Goal: Task Accomplishment & Management: Manage account settings

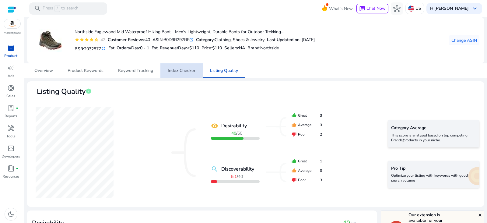
click at [182, 69] on span "Index Checker" at bounding box center [182, 70] width 28 height 4
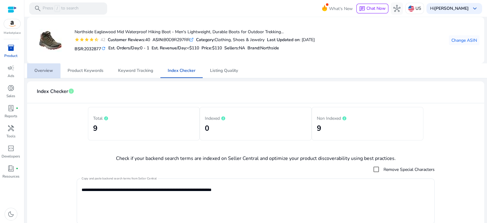
click at [38, 73] on span "Overview" at bounding box center [43, 70] width 19 height 4
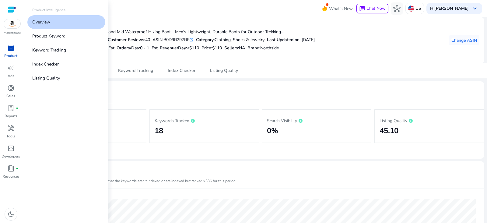
click at [8, 48] on span "inventory_2" at bounding box center [10, 47] width 7 height 7
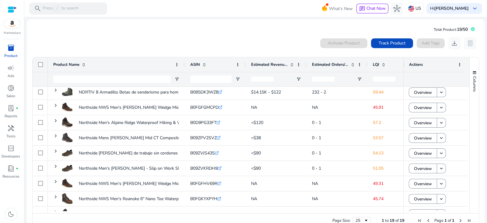
scroll to position [65, 0]
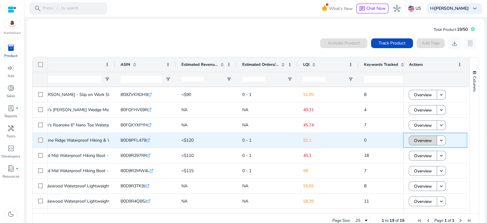
click at [422, 139] on span "Overview" at bounding box center [423, 140] width 18 height 12
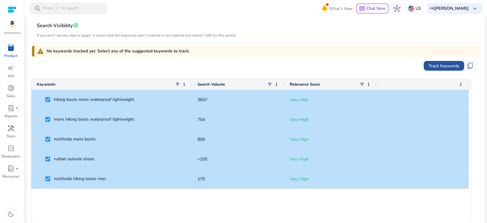
click at [436, 67] on span "Track Keywords" at bounding box center [444, 66] width 31 height 6
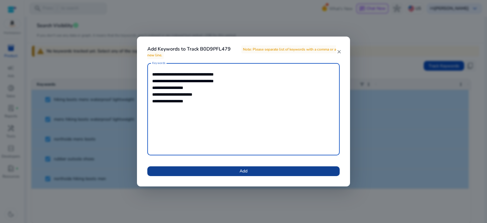
click at [266, 167] on span at bounding box center [243, 171] width 192 height 15
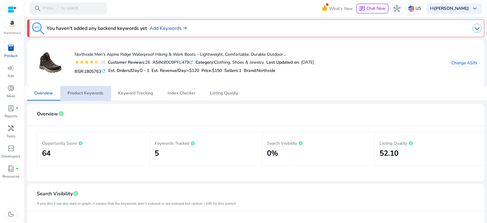
click at [98, 92] on span "Product Keywords" at bounding box center [86, 93] width 36 height 4
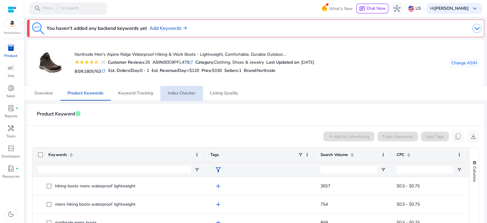
click at [181, 98] on span "Index Checker" at bounding box center [182, 93] width 28 height 15
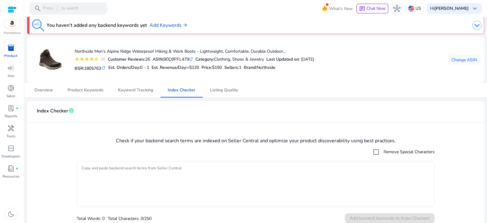
scroll to position [3, 0]
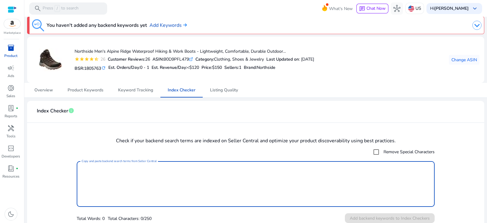
click at [131, 166] on textarea "Copy and paste backend search terms from Seller Central" at bounding box center [256, 184] width 348 height 40
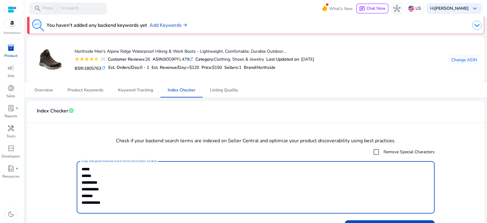
scroll to position [16, 0]
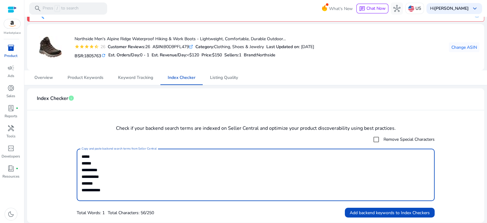
type textarea "**********"
click at [409, 212] on span "Add backend keywords to Index Checkers" at bounding box center [390, 212] width 80 height 6
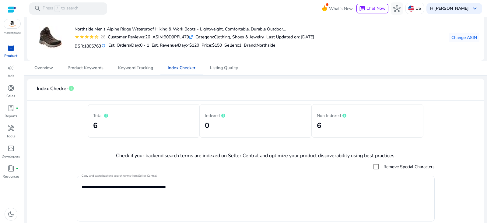
scroll to position [0, 0]
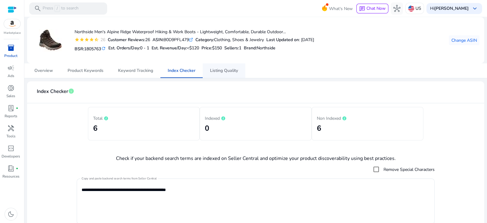
click at [226, 70] on span "Listing Quality" at bounding box center [224, 70] width 28 height 4
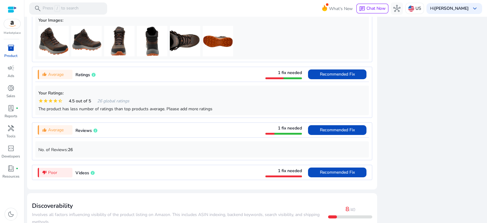
scroll to position [475, 0]
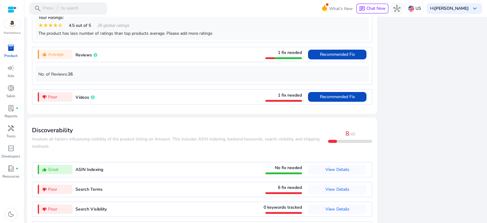
scroll to position [577, 0]
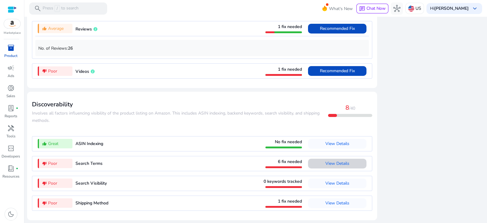
click at [334, 162] on span "View Details" at bounding box center [337, 163] width 24 height 6
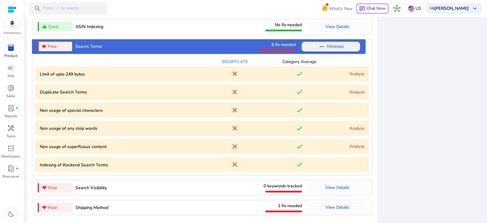
scroll to position [698, 0]
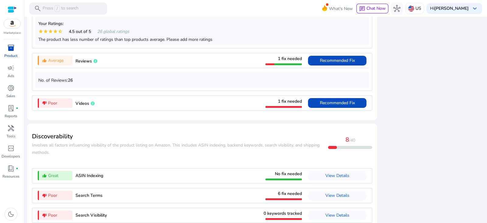
scroll to position [577, 0]
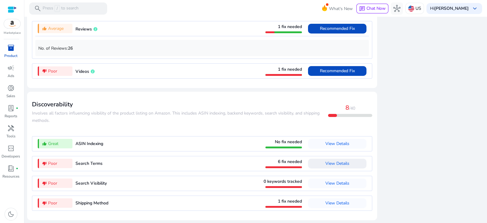
click at [333, 163] on span "View Details" at bounding box center [337, 163] width 24 height 6
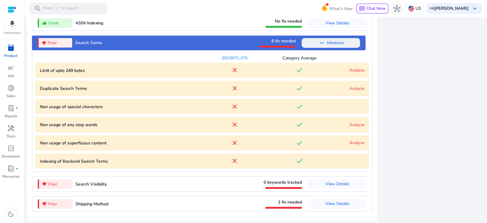
scroll to position [698, 0]
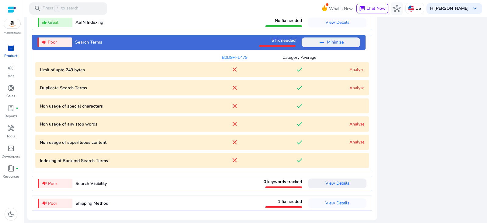
click at [340, 183] on span "View Details" at bounding box center [337, 183] width 24 height 6
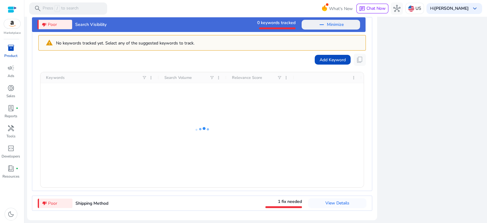
scroll to position [0, 0]
click at [333, 61] on span "Add Keyword" at bounding box center [333, 60] width 26 height 6
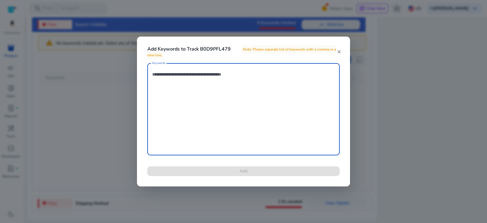
click at [407, 67] on div at bounding box center [243, 111] width 487 height 223
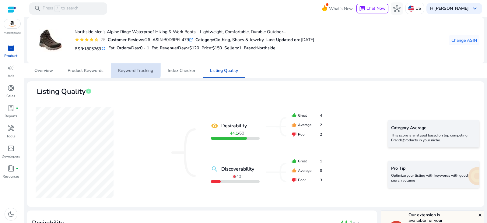
click at [129, 70] on span "Keyword Tracking" at bounding box center [135, 70] width 35 height 4
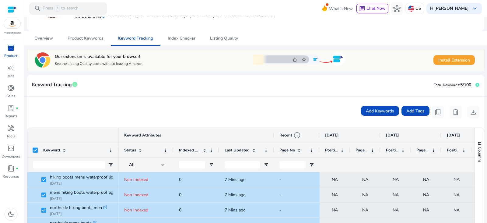
scroll to position [44, 0]
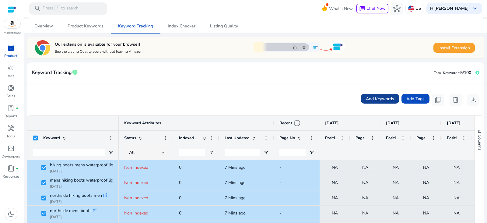
click at [374, 100] on span "Add Keywords" at bounding box center [380, 99] width 28 height 6
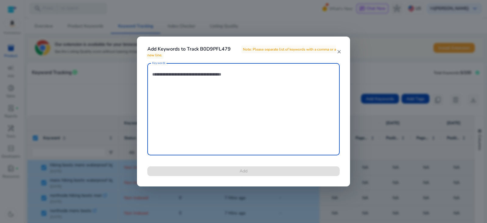
click at [374, 71] on div at bounding box center [243, 111] width 487 height 223
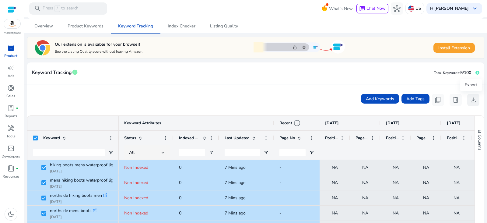
click at [470, 98] on span "download" at bounding box center [473, 99] width 7 height 7
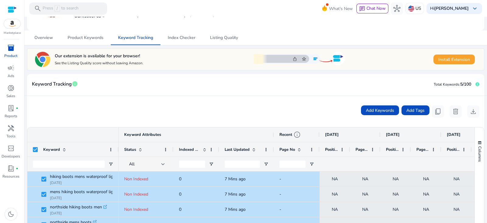
scroll to position [0, 0]
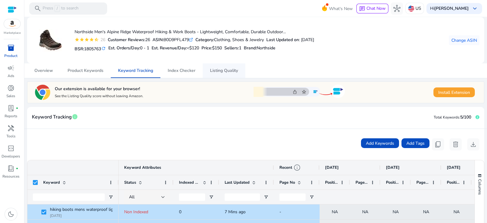
click at [229, 70] on span "Listing Quality" at bounding box center [224, 70] width 28 height 4
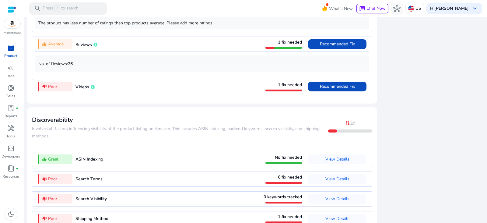
scroll to position [577, 0]
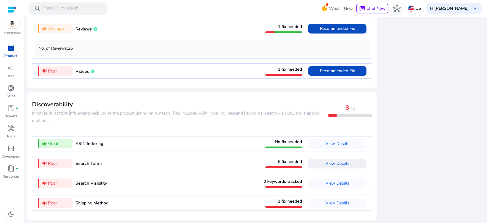
click at [338, 163] on span "View Details" at bounding box center [337, 163] width 24 height 6
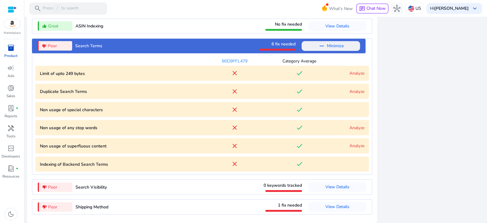
scroll to position [698, 0]
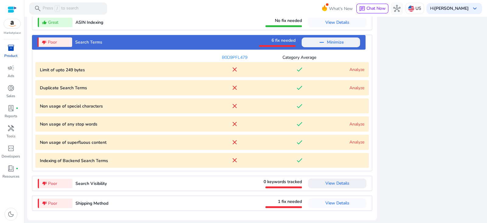
click at [344, 186] on span "View Details" at bounding box center [337, 183] width 24 height 10
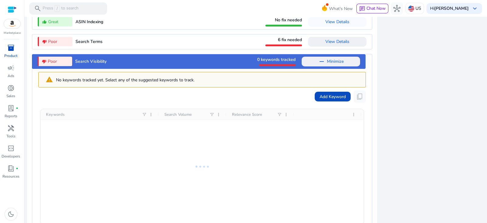
click at [332, 109] on div at bounding box center [201, 166] width 323 height 115
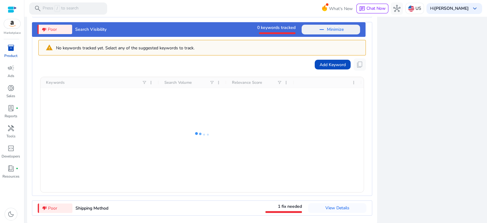
scroll to position [736, 0]
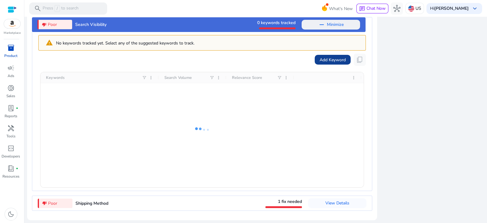
click at [321, 60] on span "Add Keyword" at bounding box center [333, 60] width 26 height 6
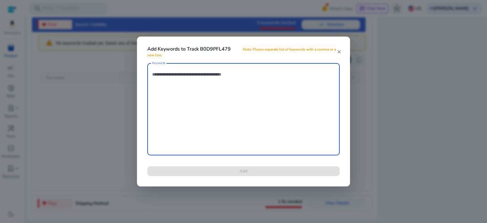
paste textarea "**********"
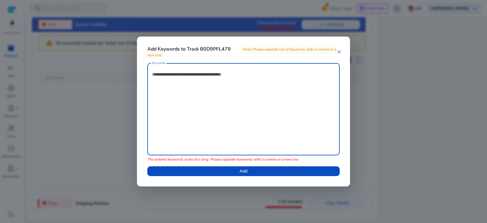
type textarea "**********"
click at [329, 83] on textarea "**********" at bounding box center [243, 109] width 183 height 86
click at [260, 76] on textarea "**********" at bounding box center [243, 109] width 183 height 86
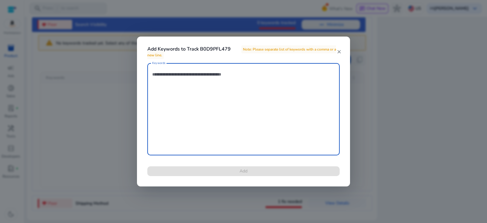
paste textarea "**********"
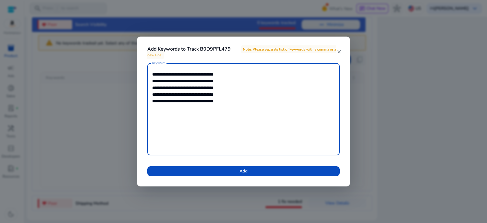
type textarea "**********"
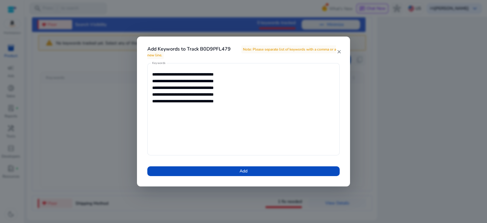
click at [338, 52] on mat-icon "close" at bounding box center [338, 51] width 5 height 5
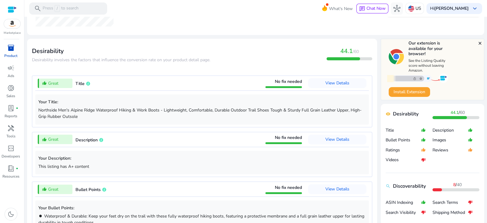
scroll to position [0, 0]
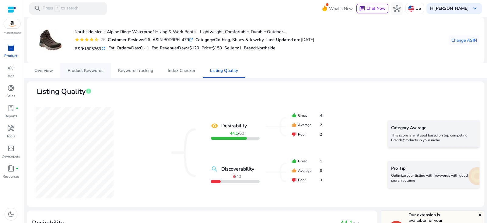
click at [92, 72] on span "Product Keywords" at bounding box center [86, 70] width 36 height 4
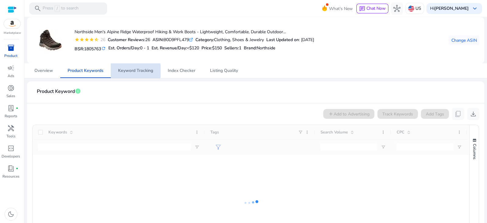
click at [133, 71] on span "Keyword Tracking" at bounding box center [135, 70] width 35 height 4
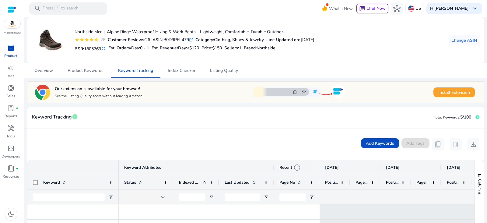
scroll to position [114, 0]
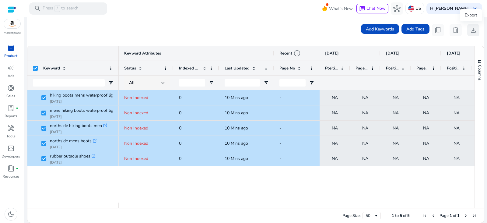
click at [470, 29] on span "download" at bounding box center [473, 29] width 7 height 7
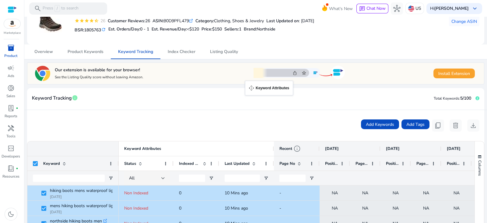
scroll to position [0, 0]
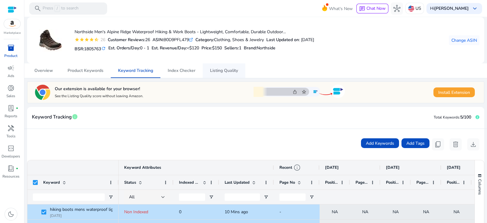
click at [228, 70] on span "Listing Quality" at bounding box center [224, 70] width 28 height 4
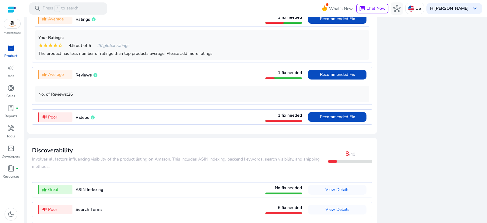
scroll to position [577, 0]
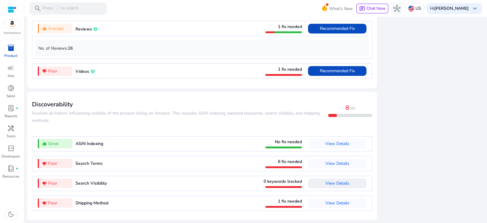
click at [341, 182] on span "View Details" at bounding box center [337, 183] width 24 height 6
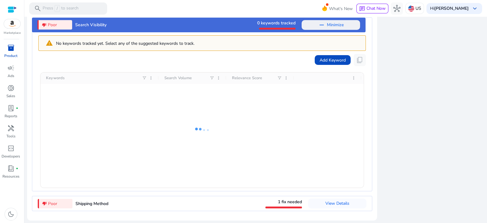
scroll to position [736, 0]
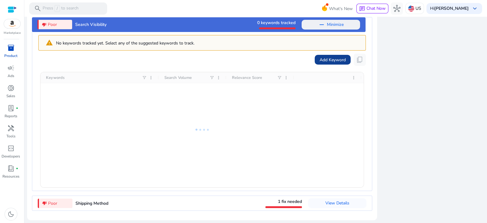
click at [330, 61] on span "Add Keyword" at bounding box center [333, 60] width 26 height 6
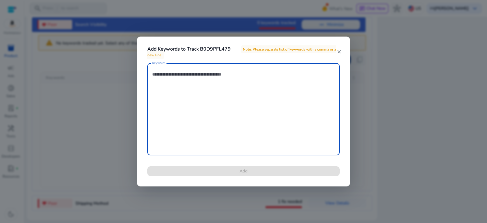
type textarea "**********"
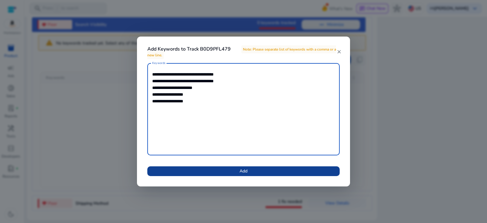
click at [265, 172] on span at bounding box center [243, 171] width 192 height 15
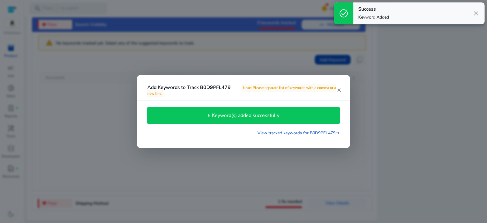
click at [426, 133] on div at bounding box center [243, 111] width 487 height 223
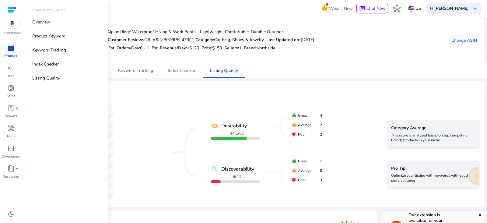
click at [6, 50] on div "inventory_2" at bounding box center [10, 48] width 17 height 10
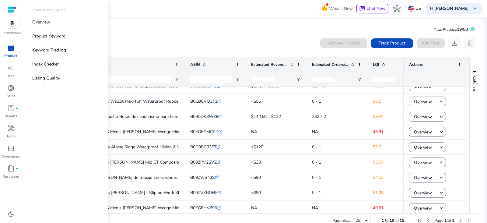
scroll to position [39, 0]
click at [130, 44] on div "0 products selected Activate Product Track Product Add Tags download delete" at bounding box center [255, 43] width 447 height 12
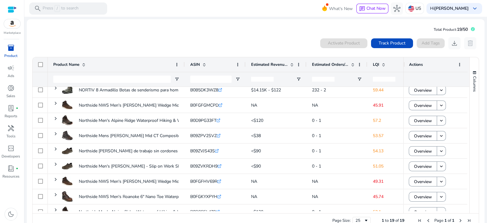
scroll to position [0, 0]
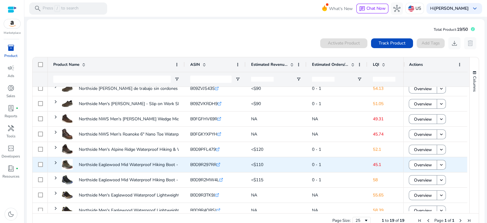
click at [205, 164] on span "B0D9R297RR" at bounding box center [203, 165] width 26 height 6
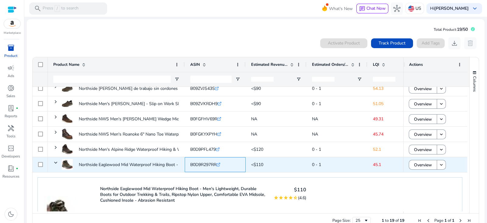
click at [205, 164] on span "B0D9R297RR" at bounding box center [203, 165] width 26 height 6
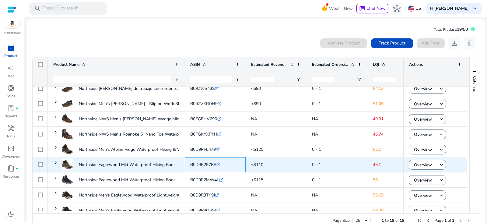
copy span "B0D9R297RR"
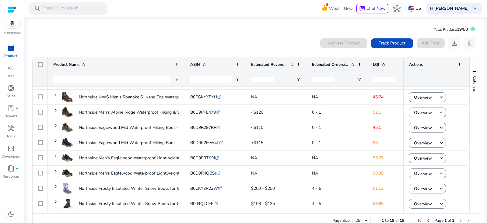
scroll to position [13, 0]
